Goal: Entertainment & Leisure: Consume media (video, audio)

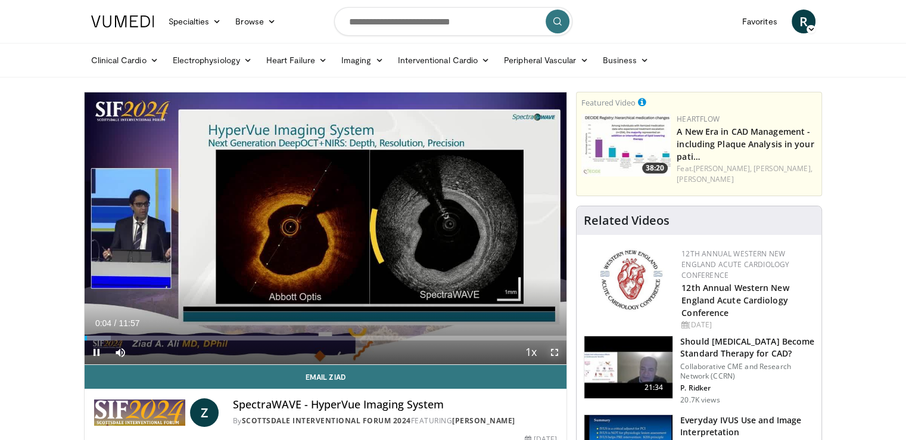
click at [554, 354] on span "Video Player" at bounding box center [555, 352] width 24 height 24
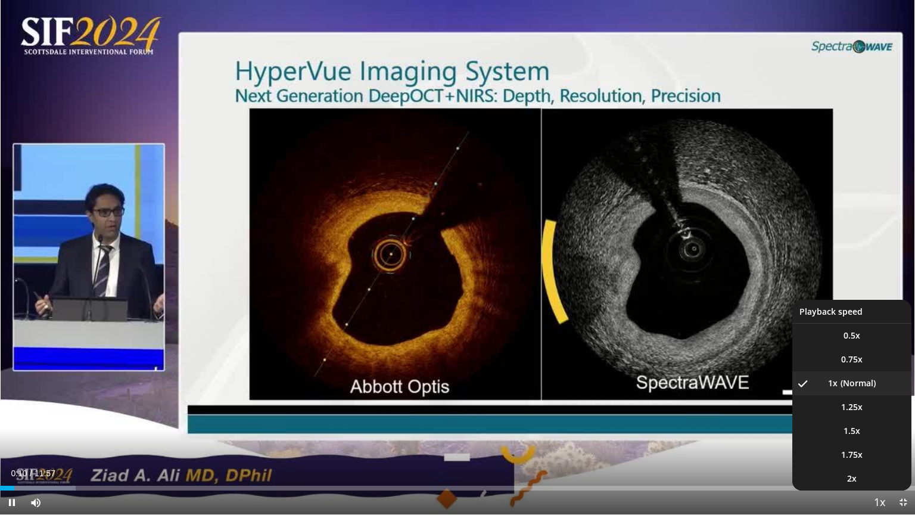
click at [872, 439] on span "Video Player" at bounding box center [879, 503] width 17 height 24
click at [843, 429] on li "1.5x" at bounding box center [852, 431] width 119 height 24
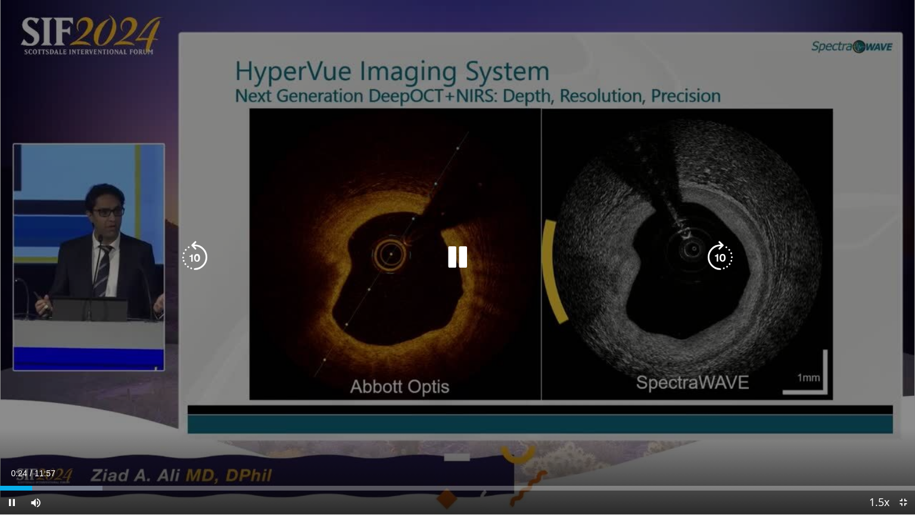
click at [458, 250] on icon "Video Player" at bounding box center [457, 257] width 33 height 33
click at [470, 259] on icon "Video Player" at bounding box center [457, 257] width 33 height 33
drag, startPoint x: 455, startPoint y: 257, endPoint x: 459, endPoint y: 248, distance: 9.9
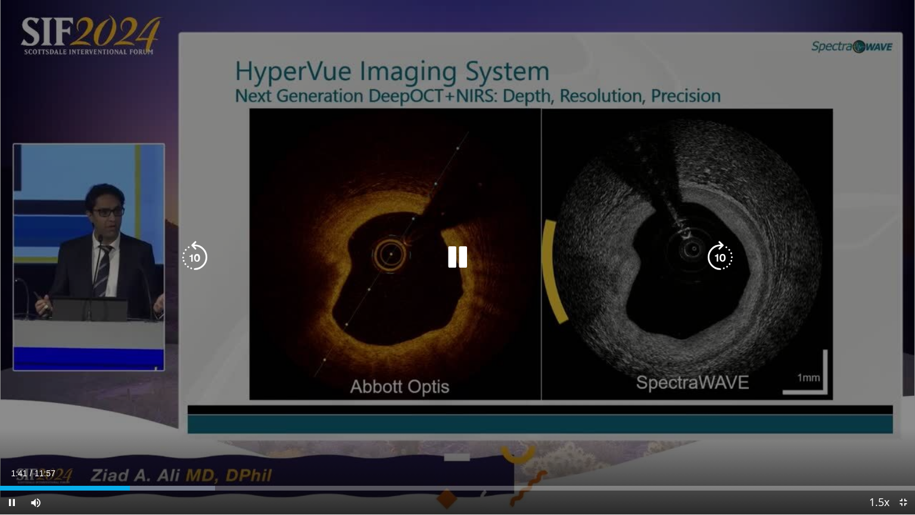
click at [459, 250] on icon "Video Player" at bounding box center [457, 257] width 33 height 33
click at [448, 258] on icon "Video Player" at bounding box center [457, 257] width 33 height 33
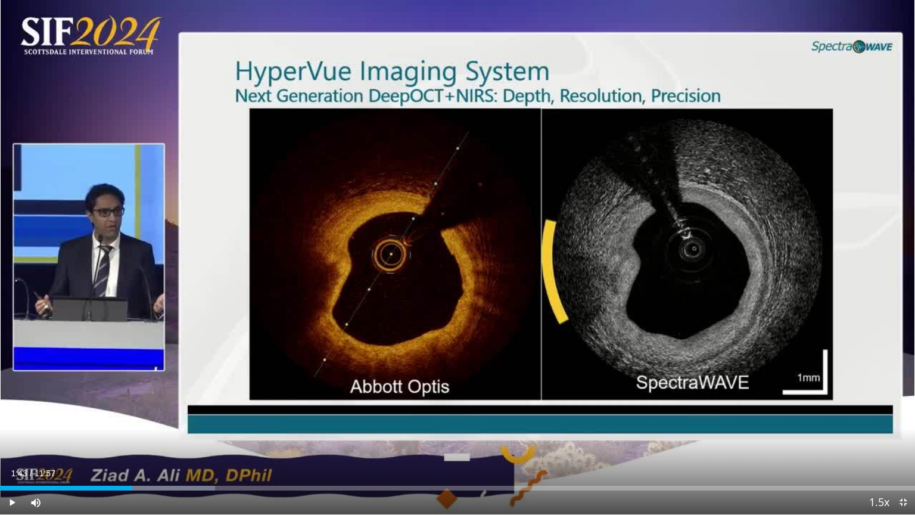
click at [448, 258] on div "10 seconds Tap to unmute" at bounding box center [457, 257] width 915 height 514
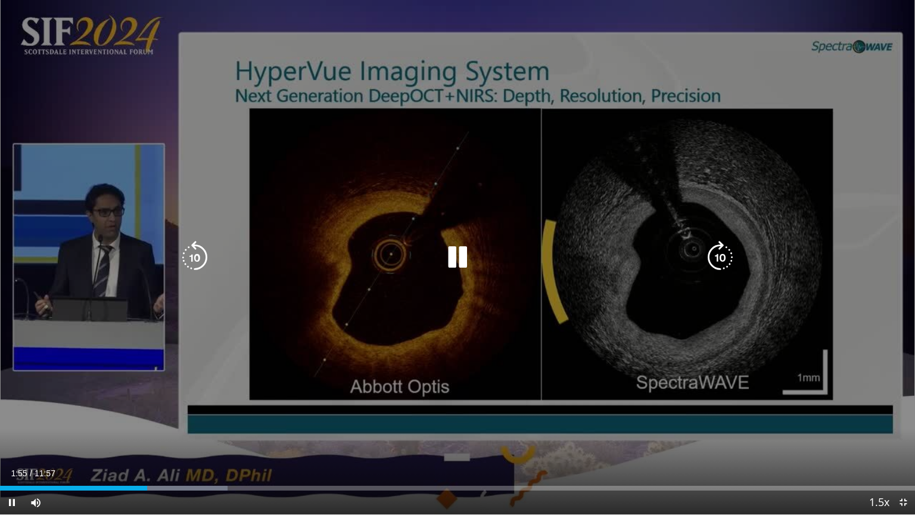
click at [462, 246] on icon "Video Player" at bounding box center [457, 257] width 33 height 33
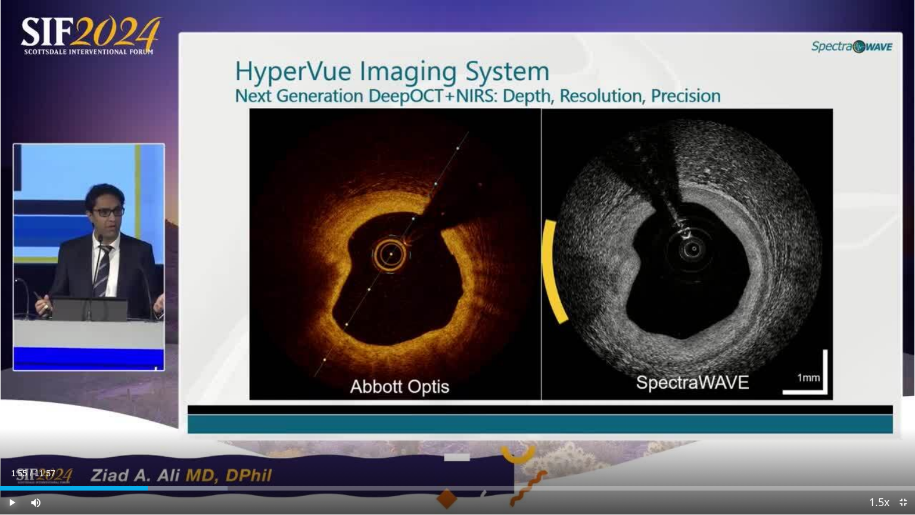
click at [0, 439] on span "Video Player" at bounding box center [12, 502] width 24 height 24
click at [11, 439] on span "Video Player" at bounding box center [12, 502] width 24 height 24
click at [10, 439] on span "Video Player" at bounding box center [12, 502] width 24 height 24
click at [14, 439] on span "Video Player" at bounding box center [12, 502] width 24 height 24
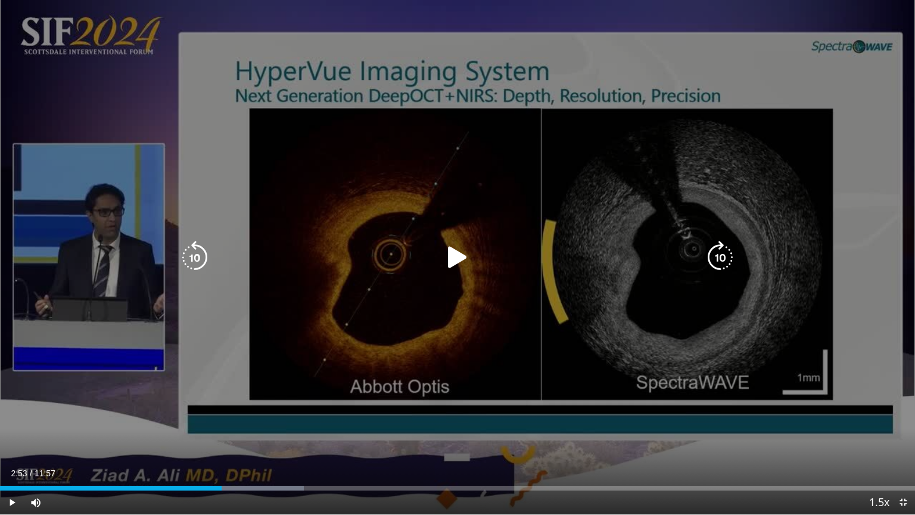
click at [452, 254] on icon "Video Player" at bounding box center [457, 257] width 33 height 33
click at [455, 250] on icon "Video Player" at bounding box center [457, 257] width 33 height 33
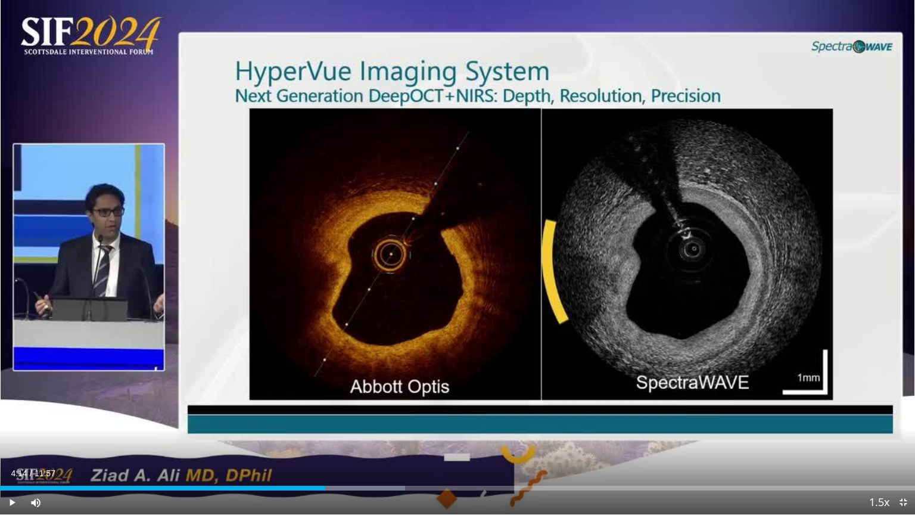
click at [455, 250] on div "10 seconds Tap to unmute" at bounding box center [457, 257] width 915 height 514
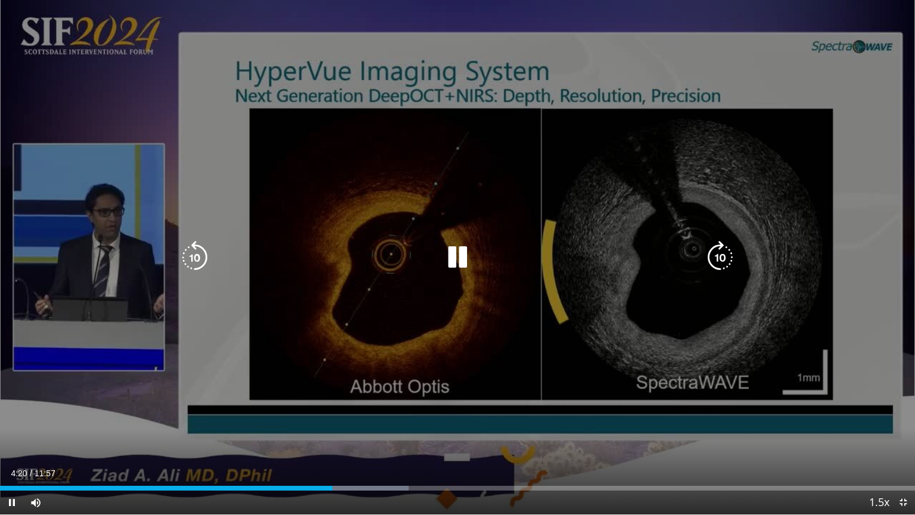
click at [452, 246] on icon "Video Player" at bounding box center [457, 257] width 33 height 33
click at [456, 257] on icon "Video Player" at bounding box center [457, 257] width 33 height 33
click at [449, 256] on icon "Video Player" at bounding box center [457, 257] width 33 height 33
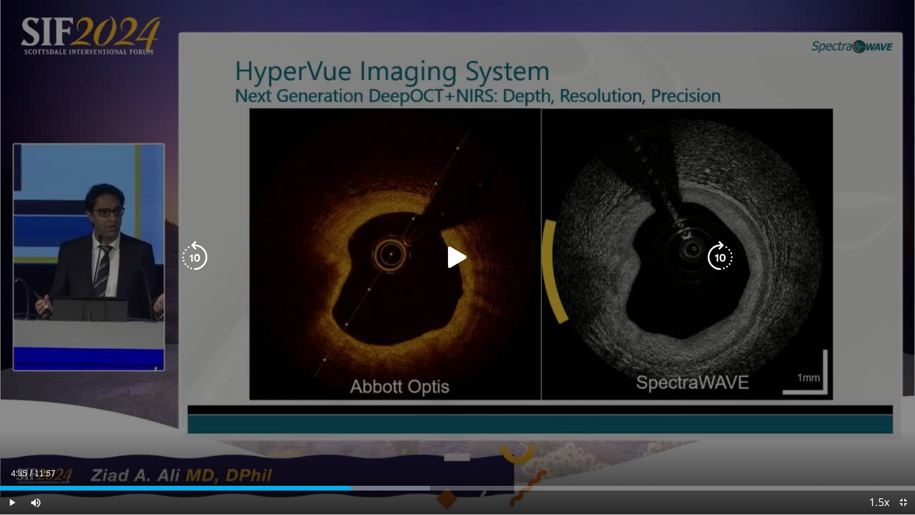
click at [449, 256] on icon "Video Player" at bounding box center [457, 257] width 33 height 33
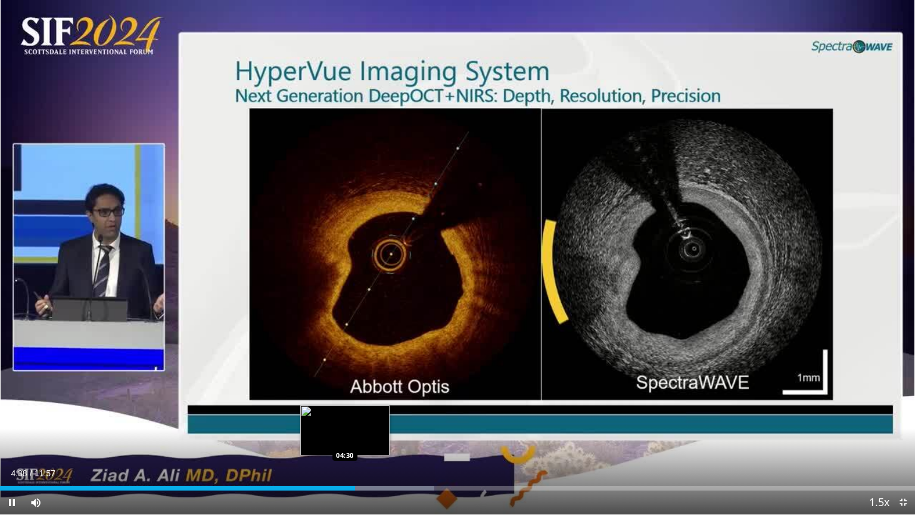
click at [345, 439] on div "Loaded : 47.47% 04:38 04:30" at bounding box center [457, 488] width 915 height 5
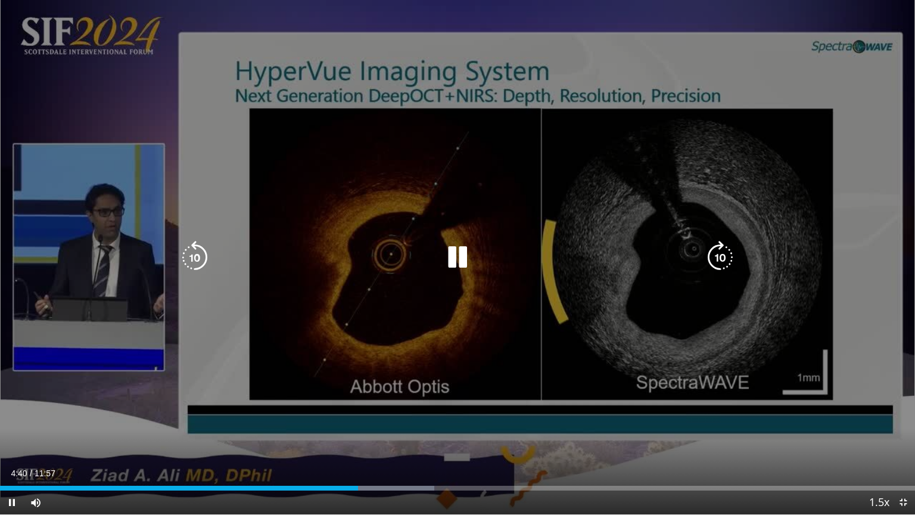
click at [467, 265] on icon "Video Player" at bounding box center [457, 257] width 33 height 33
click at [460, 263] on icon "Video Player" at bounding box center [457, 257] width 33 height 33
click at [458, 262] on icon "Video Player" at bounding box center [457, 257] width 33 height 33
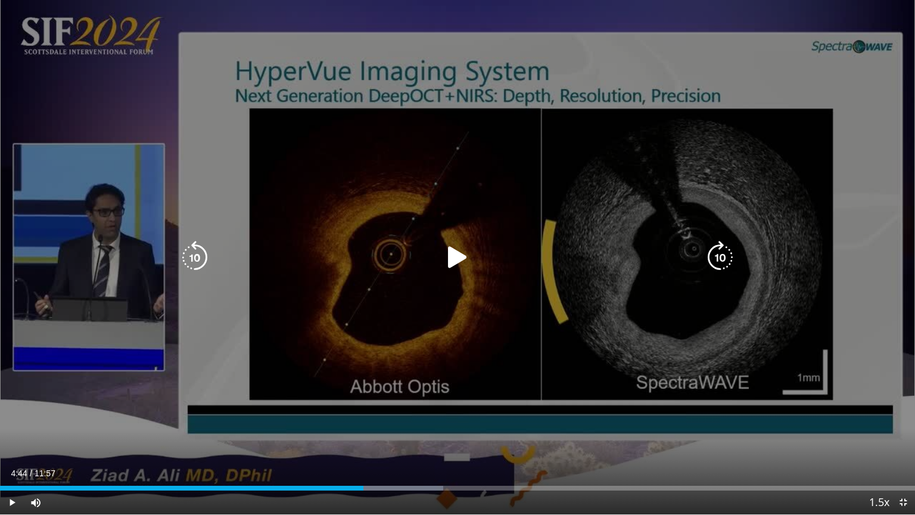
click at [458, 262] on icon "Video Player" at bounding box center [457, 257] width 33 height 33
click at [455, 258] on icon "Video Player" at bounding box center [457, 257] width 33 height 33
drag, startPoint x: 452, startPoint y: 258, endPoint x: 430, endPoint y: 257, distance: 22.7
click at [430, 257] on div "Video Player" at bounding box center [457, 258] width 549 height 24
click at [449, 257] on icon "Video Player" at bounding box center [457, 257] width 33 height 33
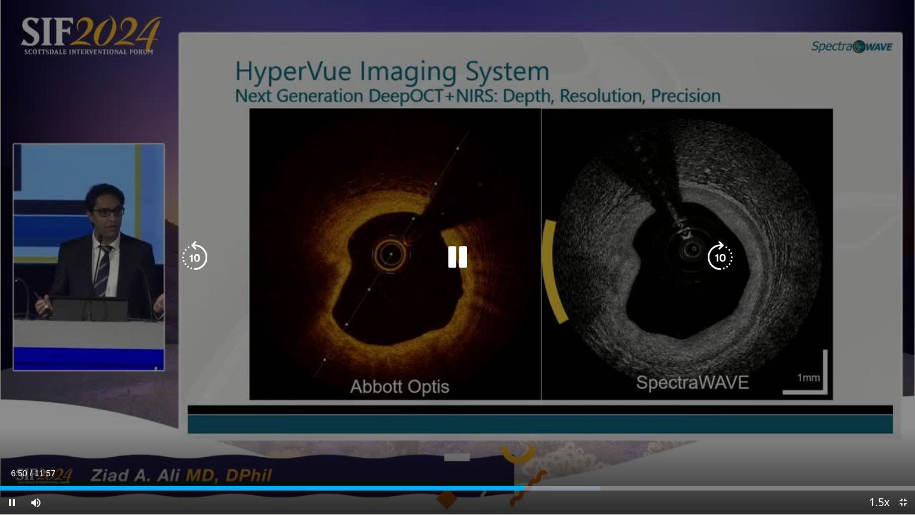
click at [454, 253] on icon "Video Player" at bounding box center [457, 257] width 33 height 33
click at [537, 216] on div "10 seconds Tap to unmute" at bounding box center [457, 257] width 915 height 514
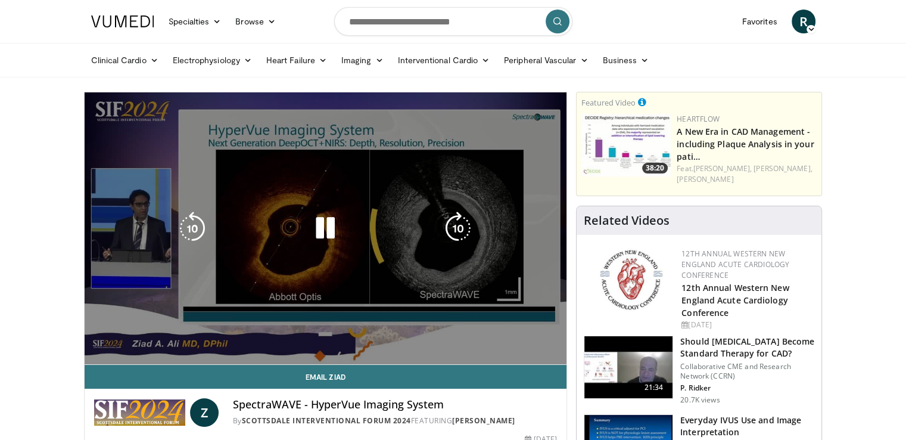
drag, startPoint x: 915, startPoint y: 72, endPoint x: 460, endPoint y: 249, distance: 487.9
